Goal: Information Seeking & Learning: Learn about a topic

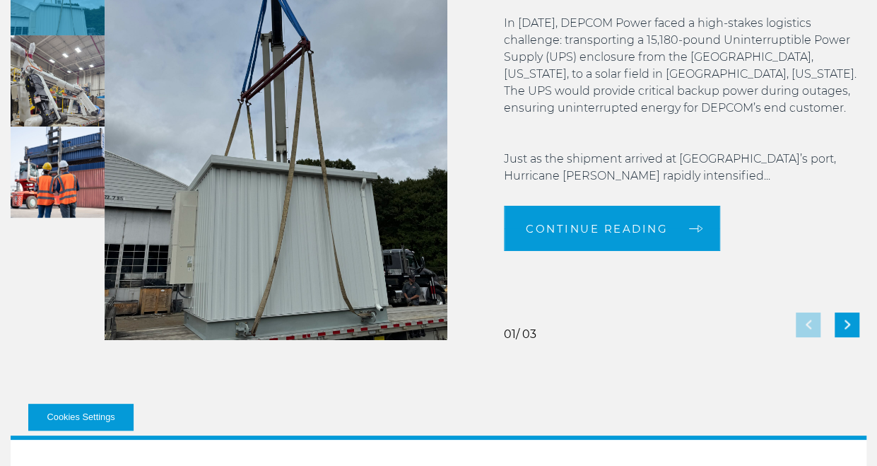
scroll to position [2587, 0]
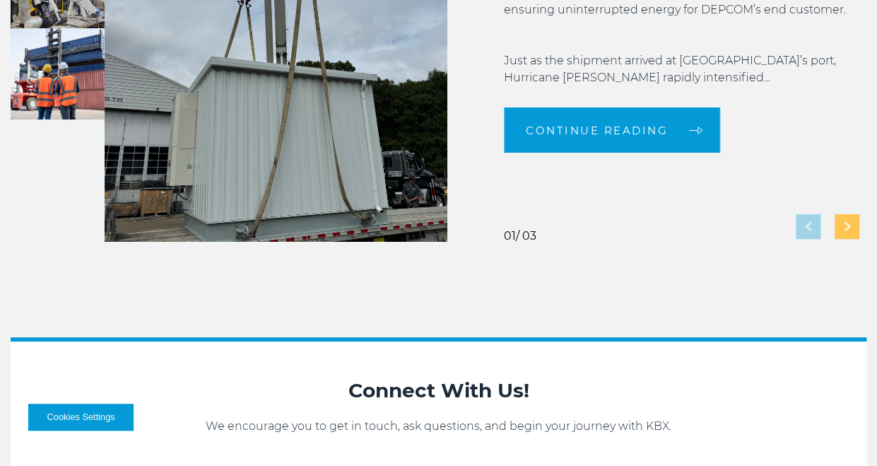
click at [846, 223] on img "Next slide" at bounding box center [847, 226] width 6 height 9
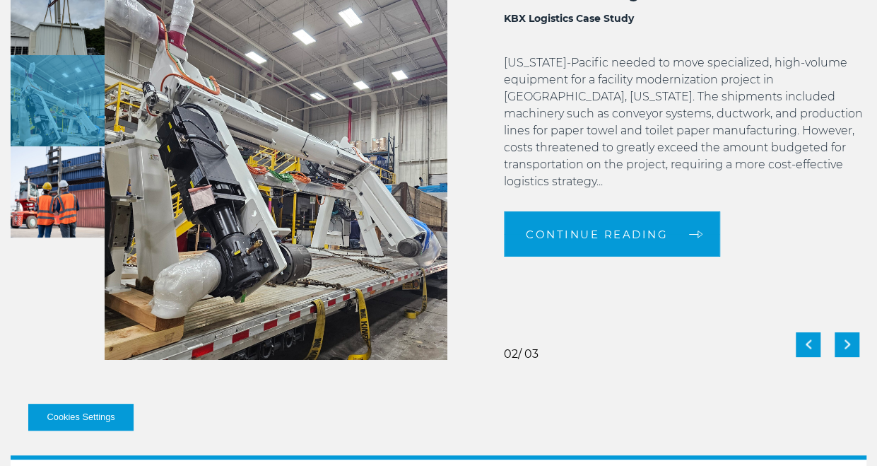
scroll to position [2470, 0]
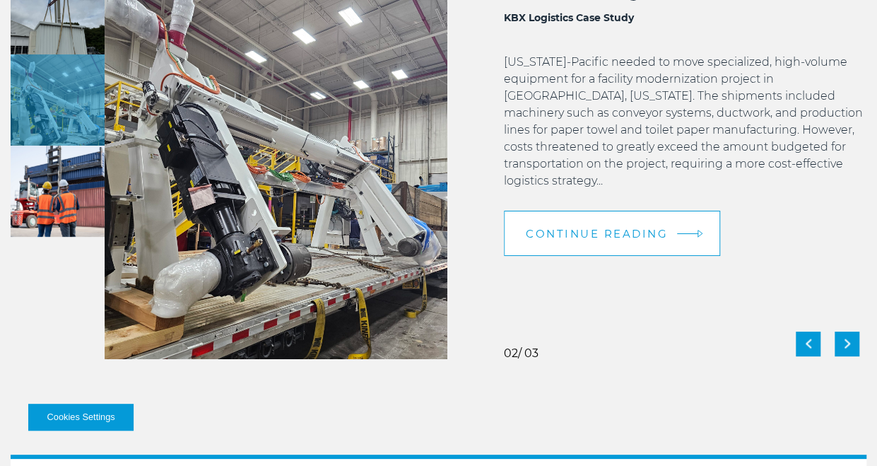
click at [592, 211] on link "Continue Reading" at bounding box center [612, 233] width 216 height 45
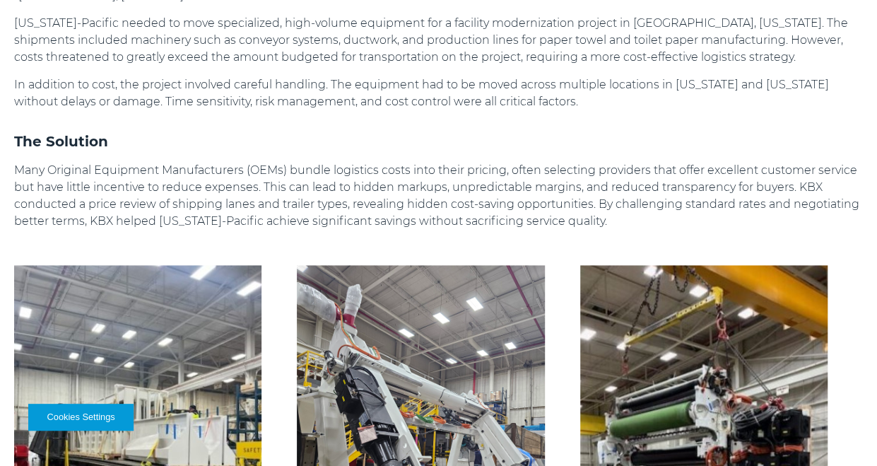
scroll to position [736, 0]
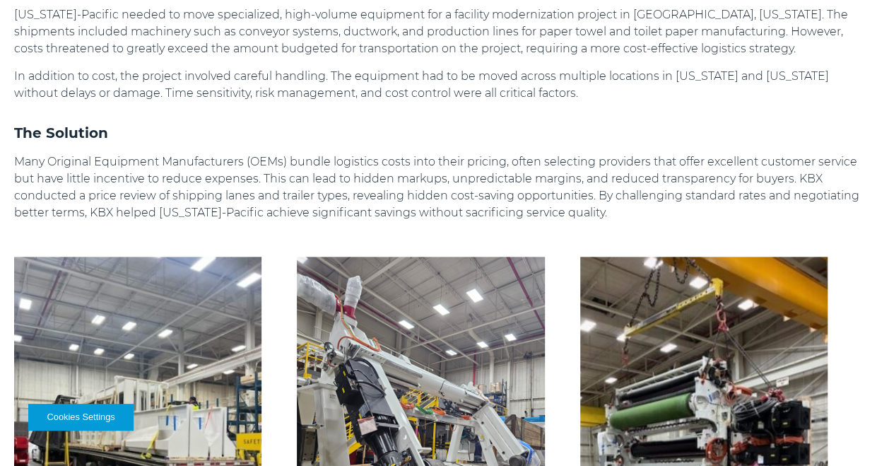
click at [592, 198] on p "Many Original Equipment Manufacturers (OEMs) bundle logistics costs into their …" at bounding box center [438, 187] width 848 height 68
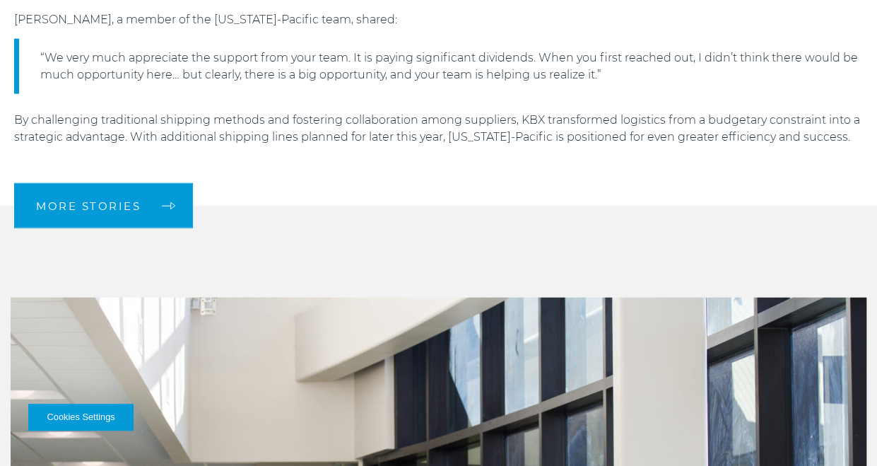
scroll to position [1649, 0]
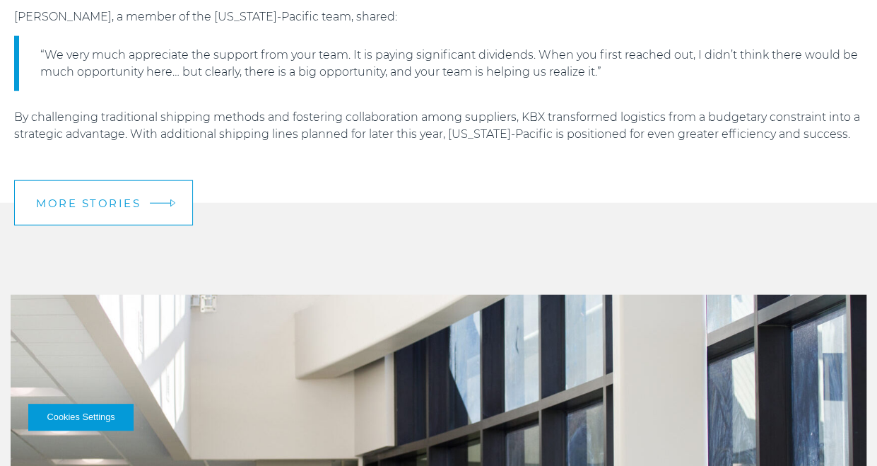
click at [143, 186] on link "More Stories" at bounding box center [103, 202] width 179 height 45
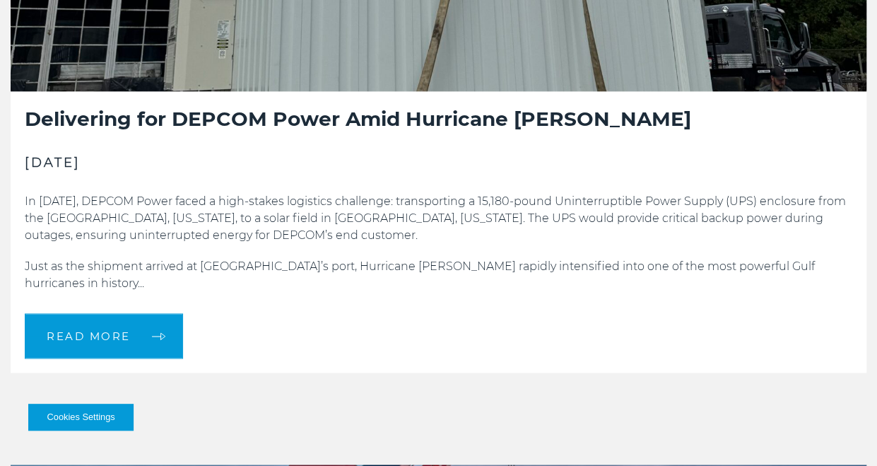
scroll to position [848, 0]
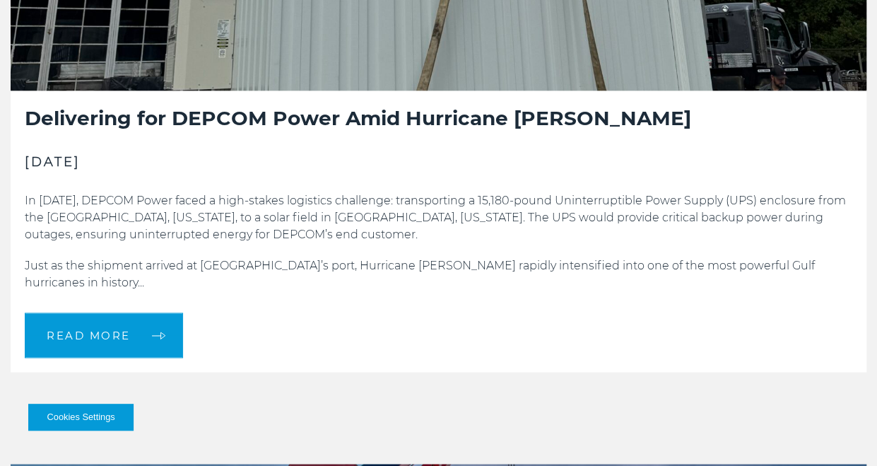
click at [816, 172] on div "Delivering for DEPCOM Power Amid Hurricane [PERSON_NAME] [DATE] In [DATE], DEPC…" at bounding box center [438, 230] width 855 height 281
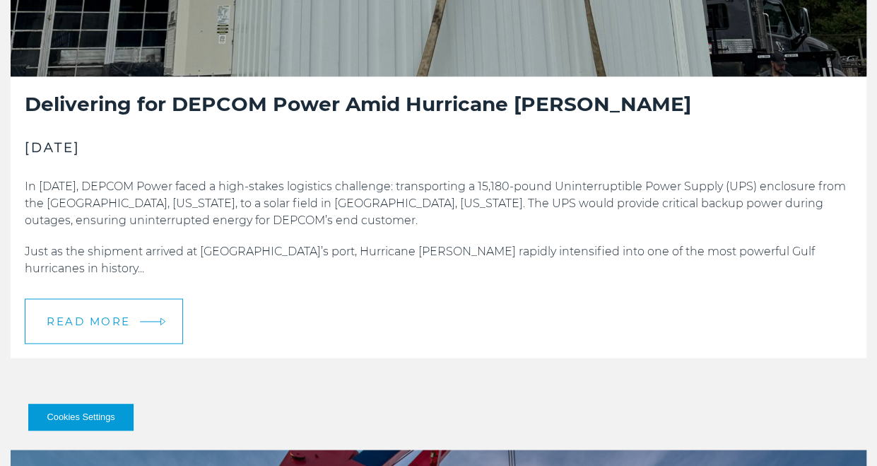
click at [112, 316] on span "READ MORE" at bounding box center [89, 321] width 84 height 11
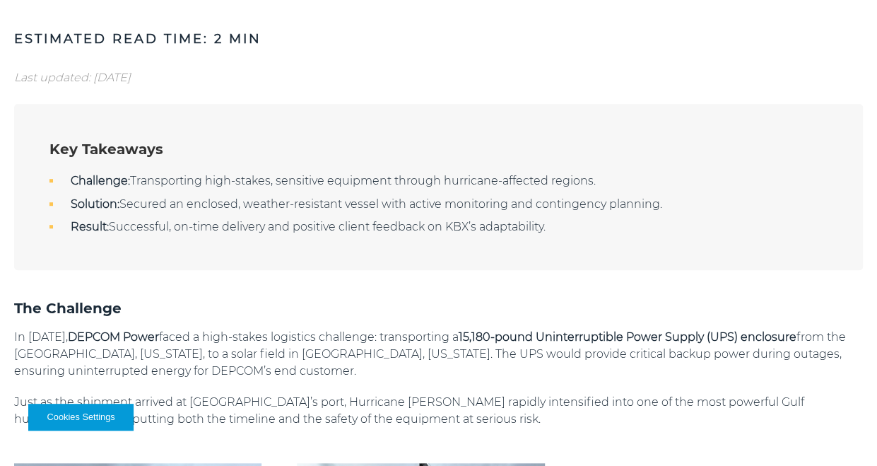
scroll to position [387, 0]
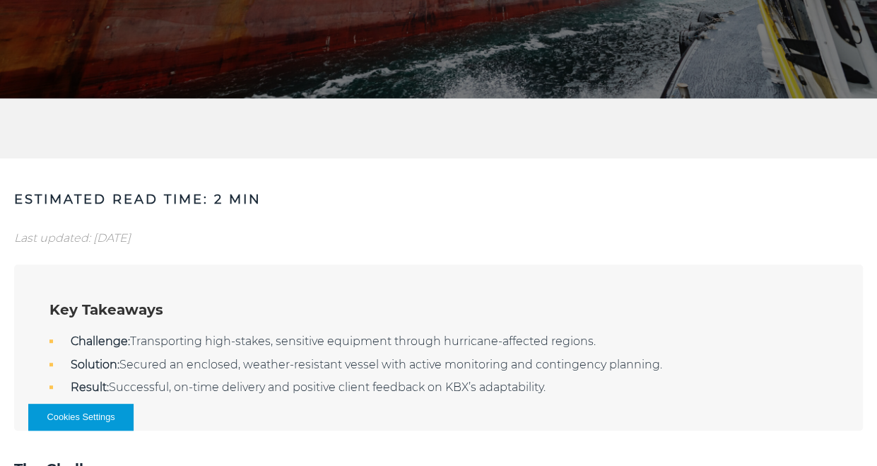
scroll to position [0, 0]
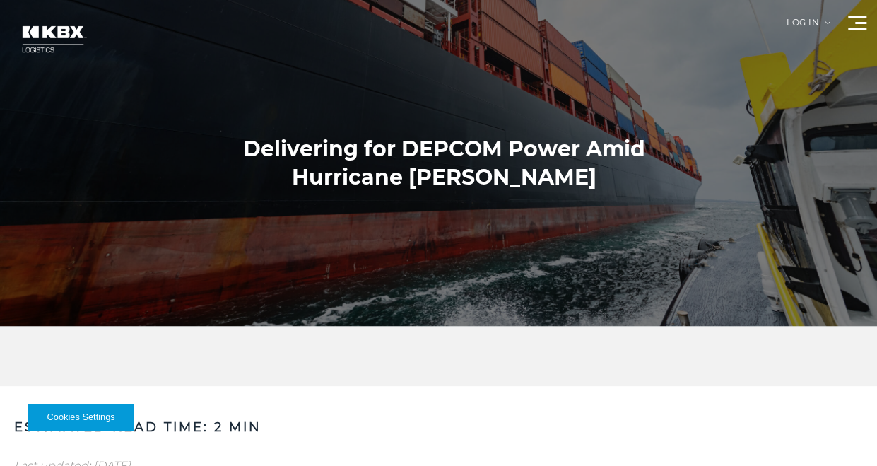
click at [762, 6] on div at bounding box center [443, 163] width 887 height 326
click at [56, 36] on img at bounding box center [53, 39] width 85 height 50
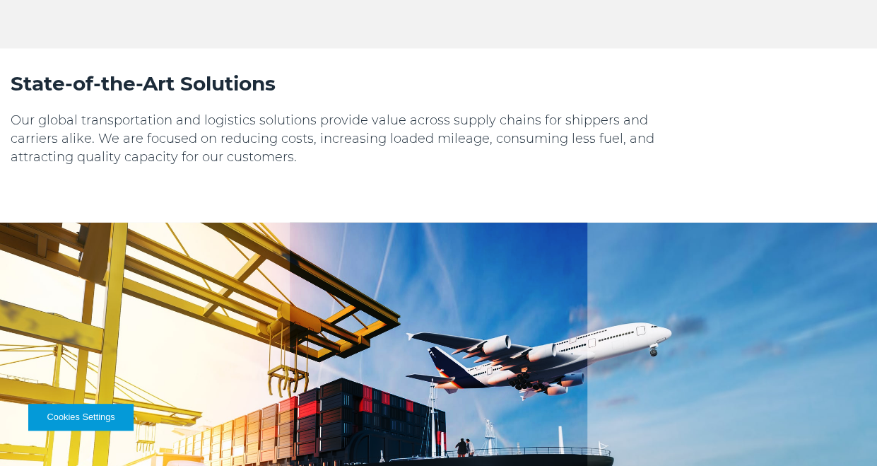
scroll to position [1404, 0]
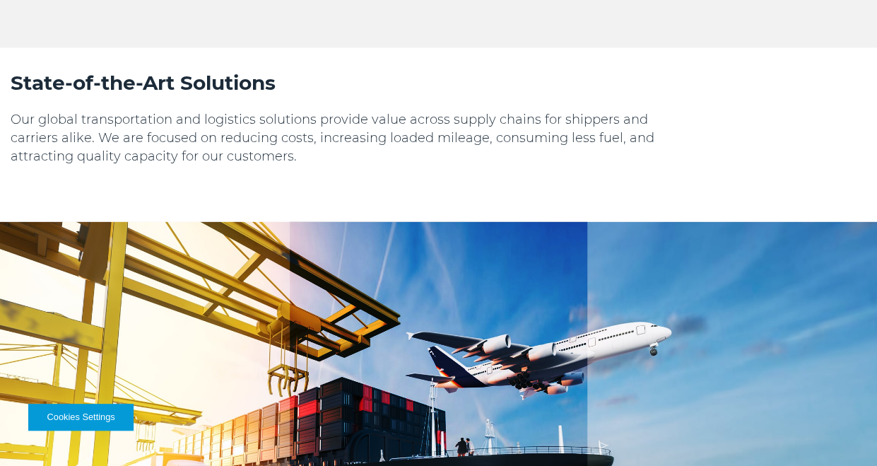
click at [770, 135] on div "State-of-the-Art Solutions Our global transportation and logistics solutions pr…" at bounding box center [438, 135] width 877 height 174
